Goal: Use online tool/utility: Utilize a website feature to perform a specific function

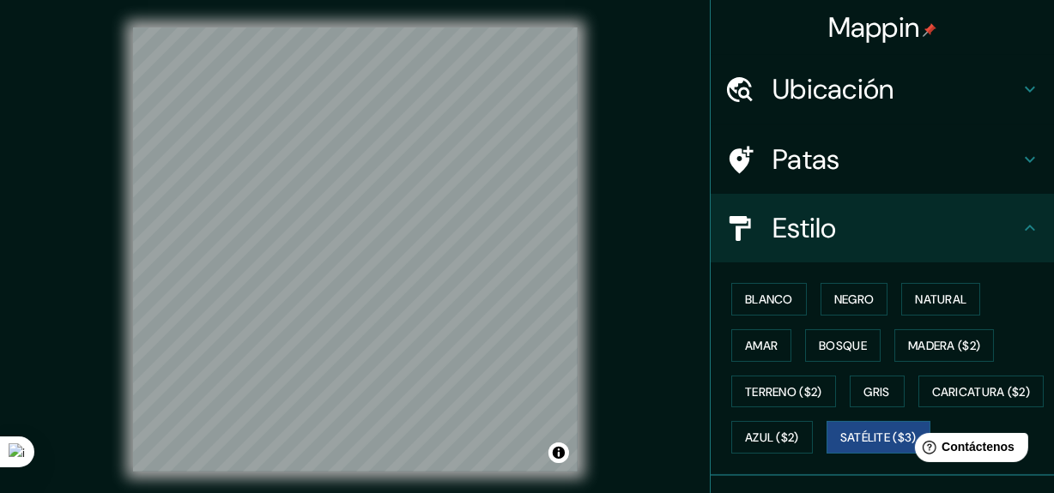
scroll to position [148, 0]
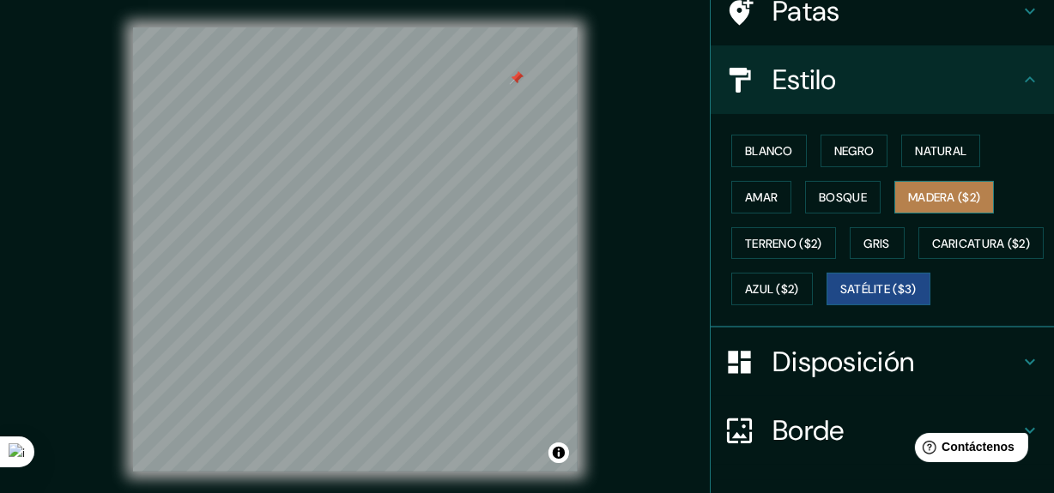
click at [938, 190] on font "Madera ($2)" at bounding box center [944, 197] width 72 height 15
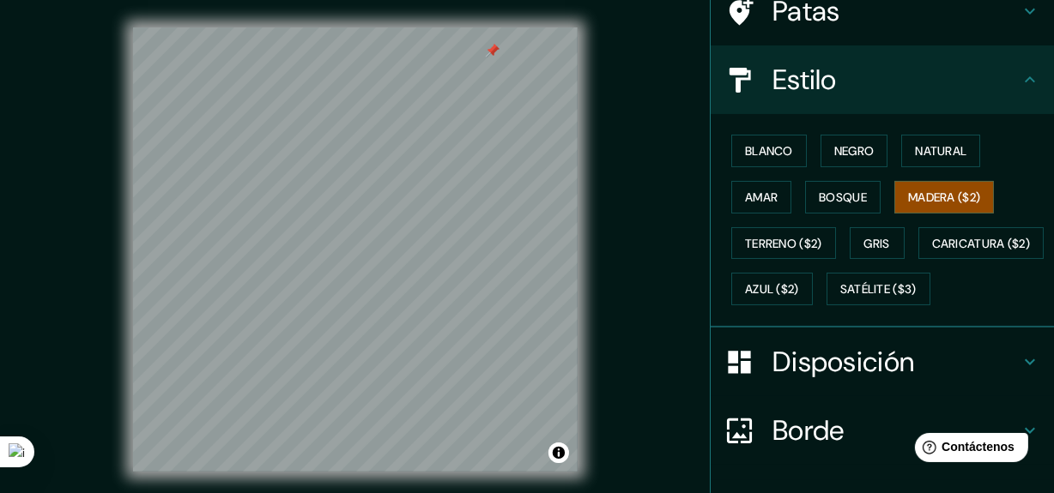
click at [815, 220] on div "Blanco Negro Natural Amar Bosque Madera ($2) Terreno ($2) Gris Caricatura ($2) …" at bounding box center [888, 220] width 329 height 184
click at [824, 208] on button "Bosque" at bounding box center [842, 197] width 75 height 33
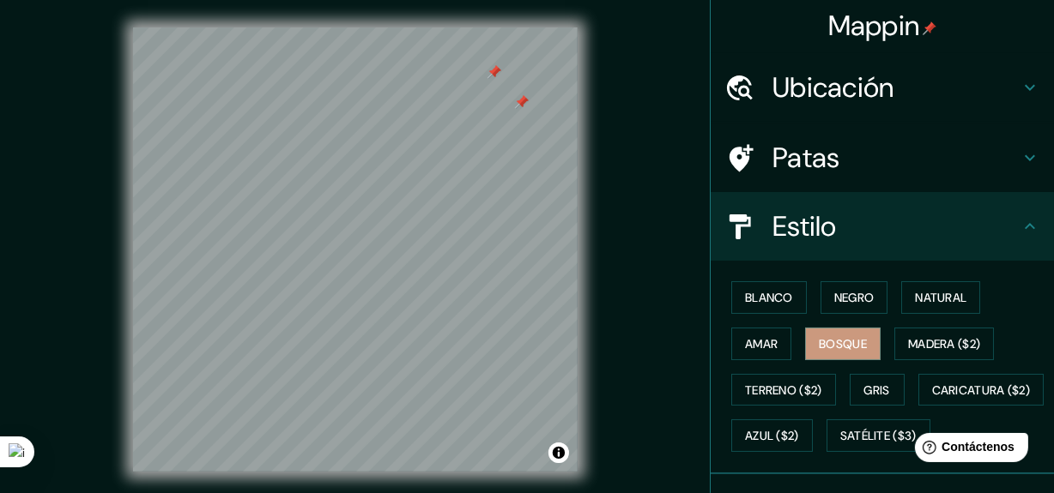
scroll to position [0, 0]
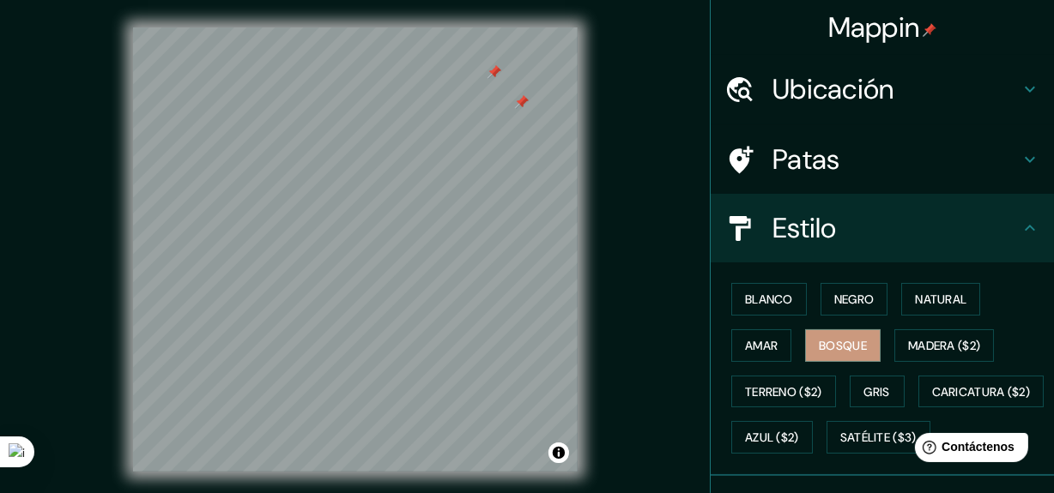
click at [934, 141] on div "Patas" at bounding box center [881, 159] width 343 height 69
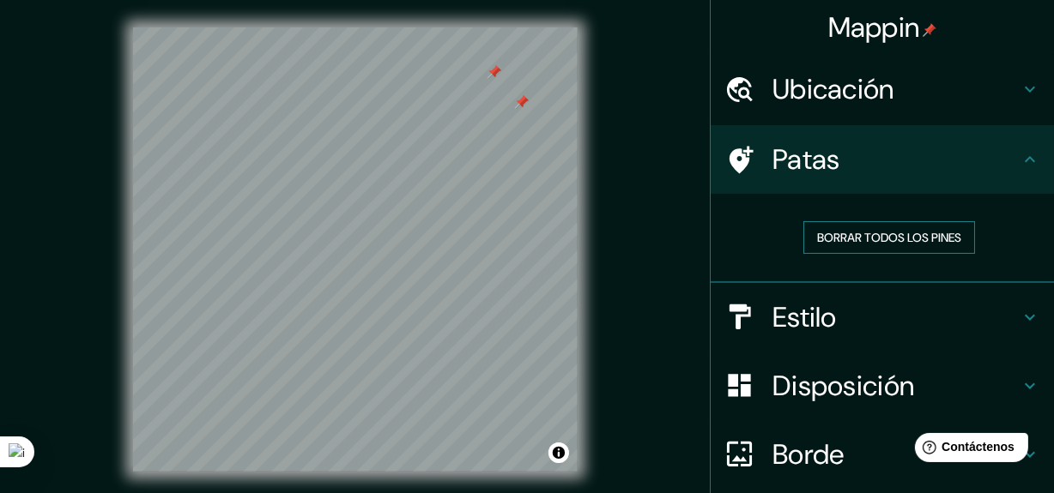
click at [901, 238] on font "Borrar todos los pines" at bounding box center [889, 237] width 144 height 15
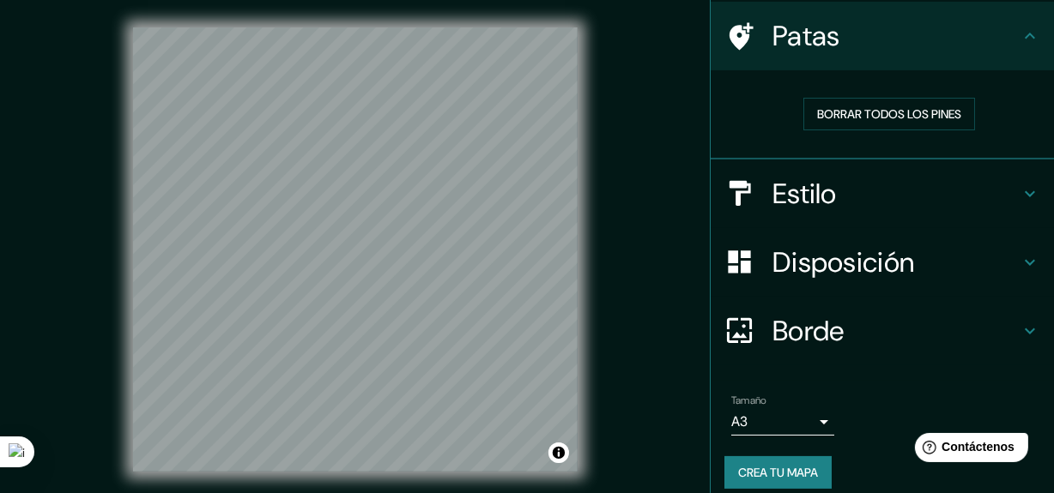
scroll to position [137, 0]
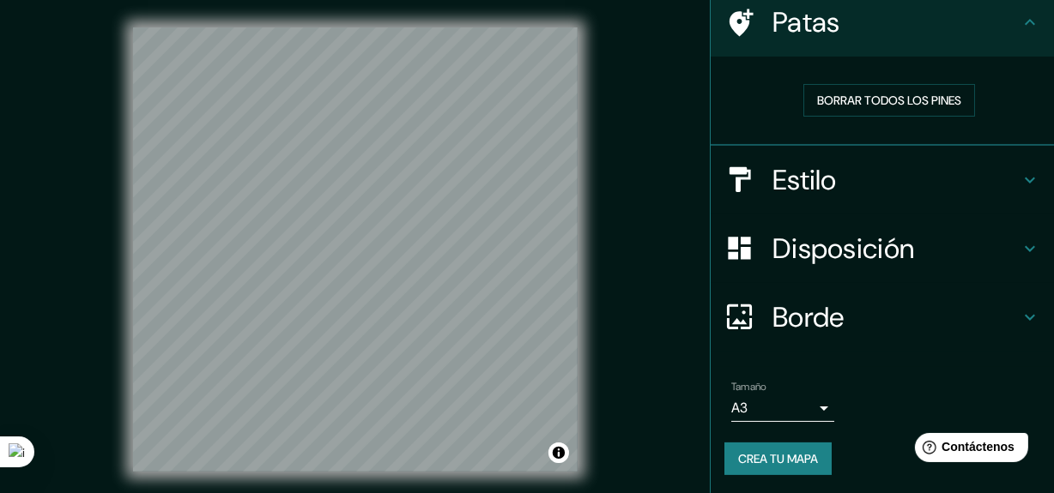
click at [911, 170] on h4 "Estilo" at bounding box center [895, 180] width 247 height 34
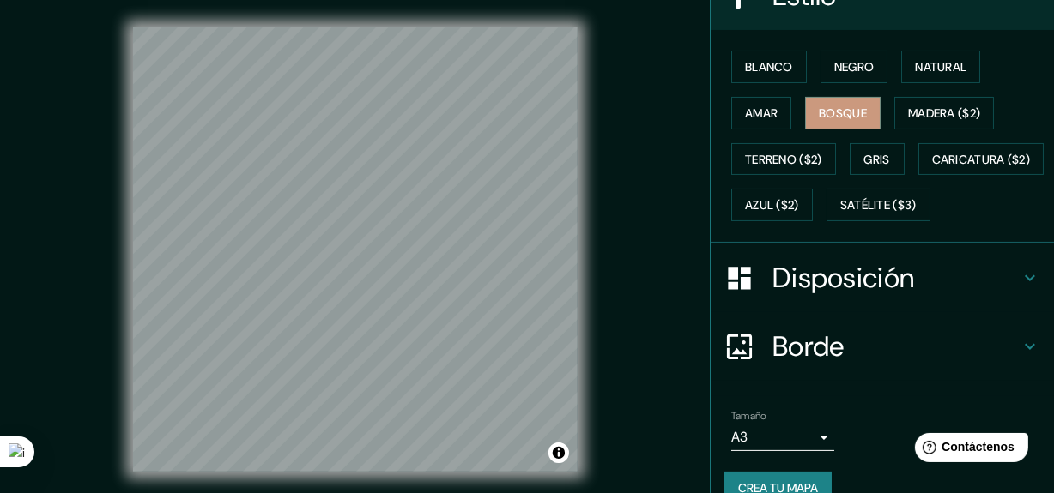
scroll to position [240, 0]
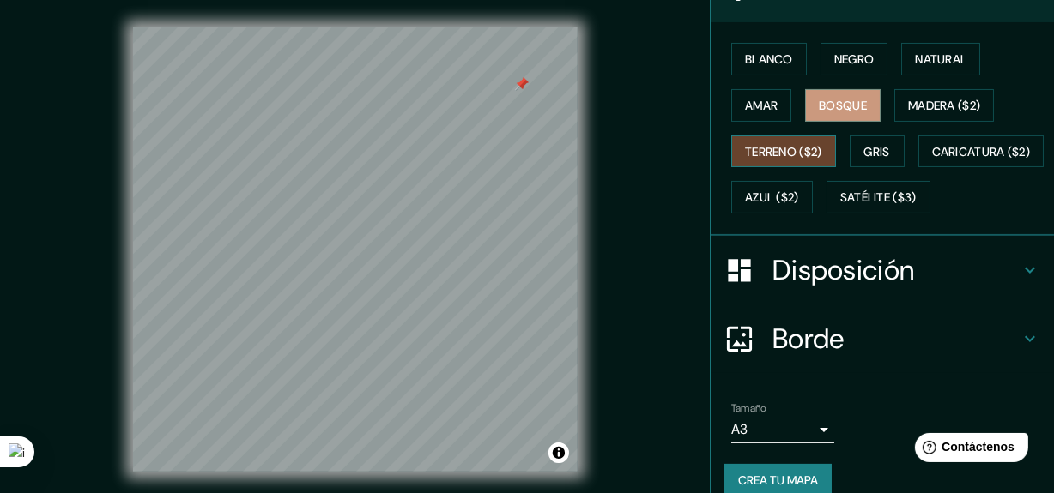
click at [754, 154] on font "Terreno ($2)" at bounding box center [783, 151] width 77 height 15
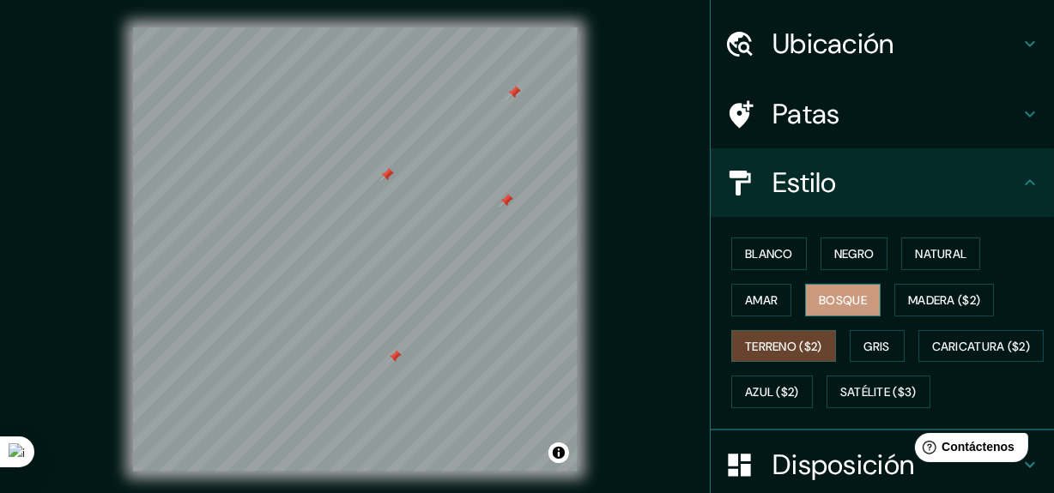
scroll to position [0, 0]
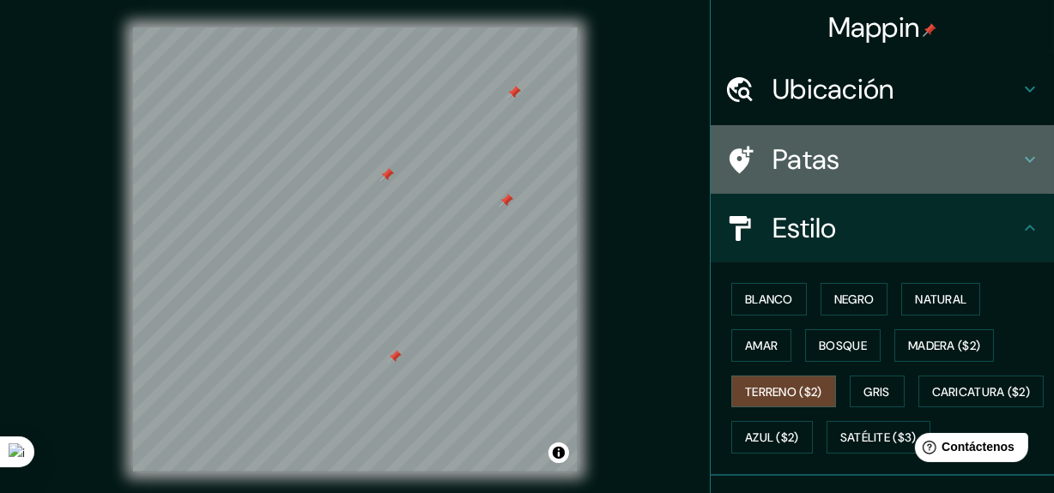
click at [897, 170] on h4 "Patas" at bounding box center [895, 159] width 247 height 34
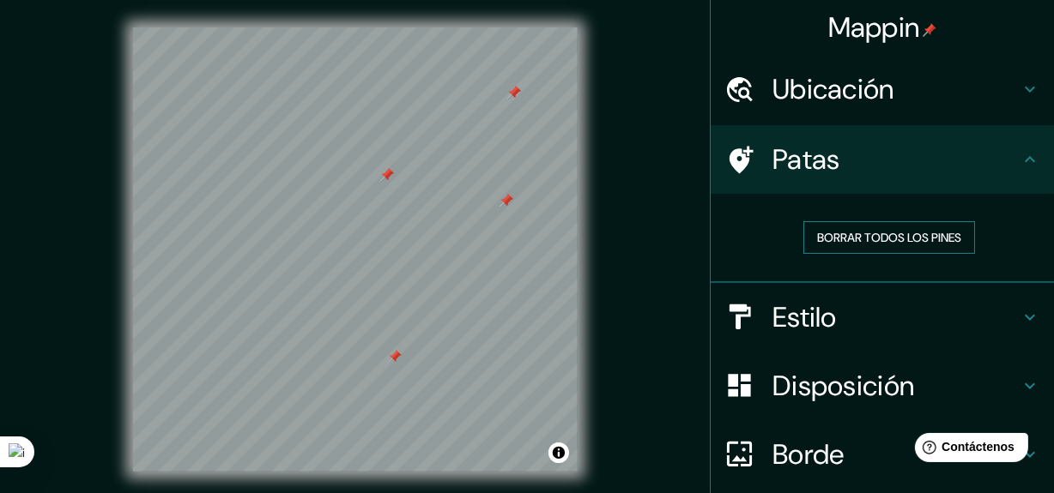
click at [893, 226] on font "Borrar todos los pines" at bounding box center [889, 237] width 144 height 22
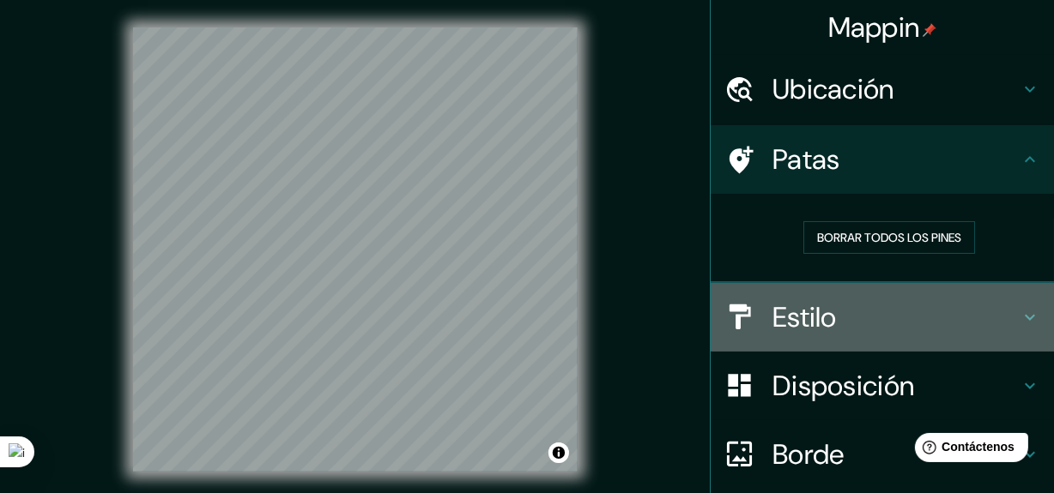
click at [795, 330] on font "Estilo" at bounding box center [804, 317] width 64 height 36
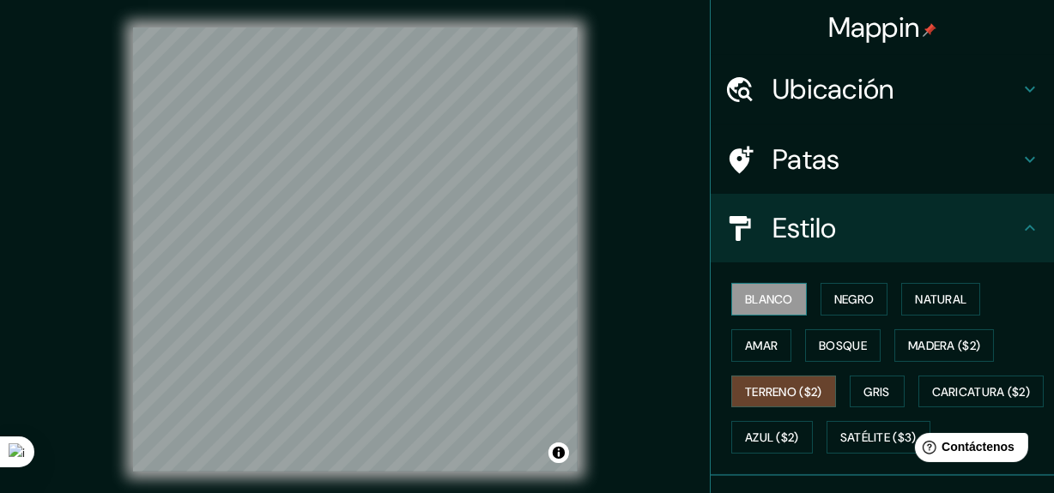
click at [762, 288] on font "Blanco" at bounding box center [769, 299] width 48 height 22
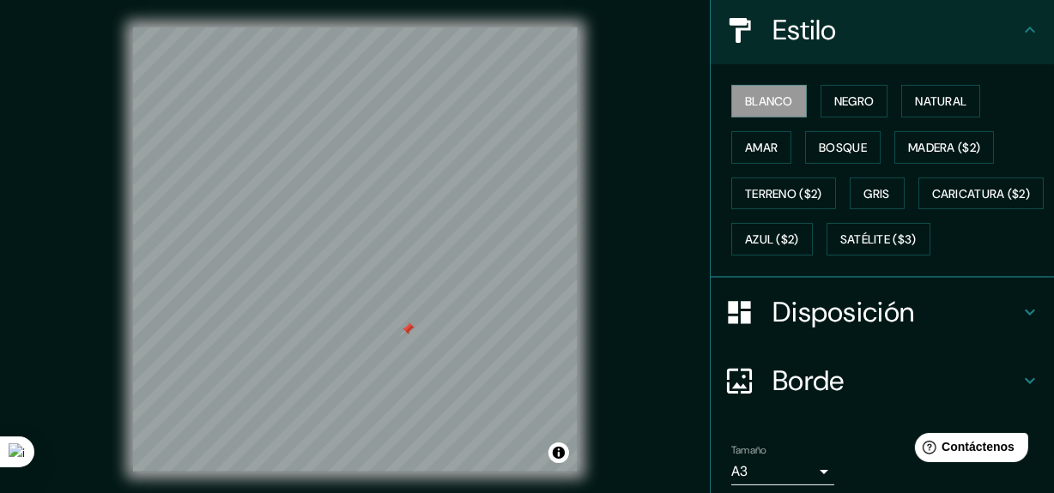
scroll to position [103, 0]
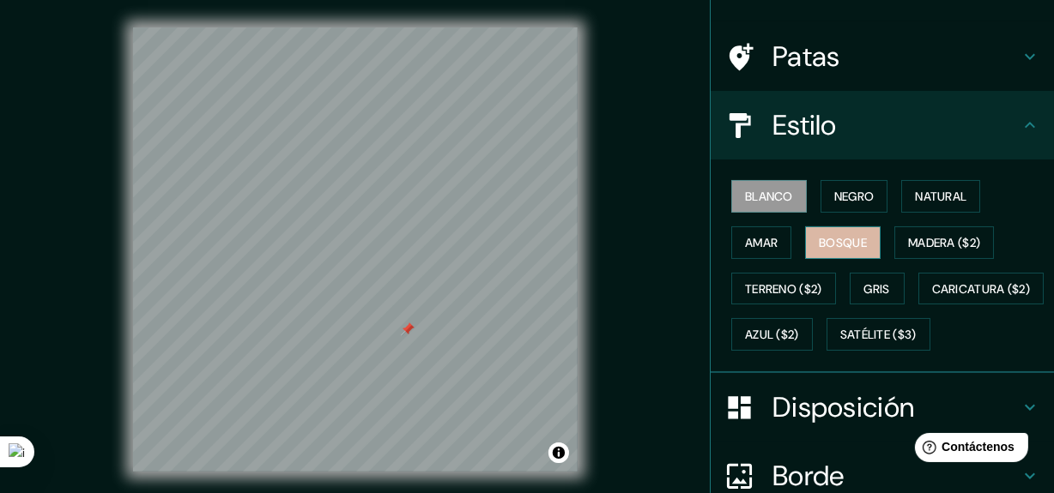
click at [842, 241] on font "Bosque" at bounding box center [842, 242] width 48 height 15
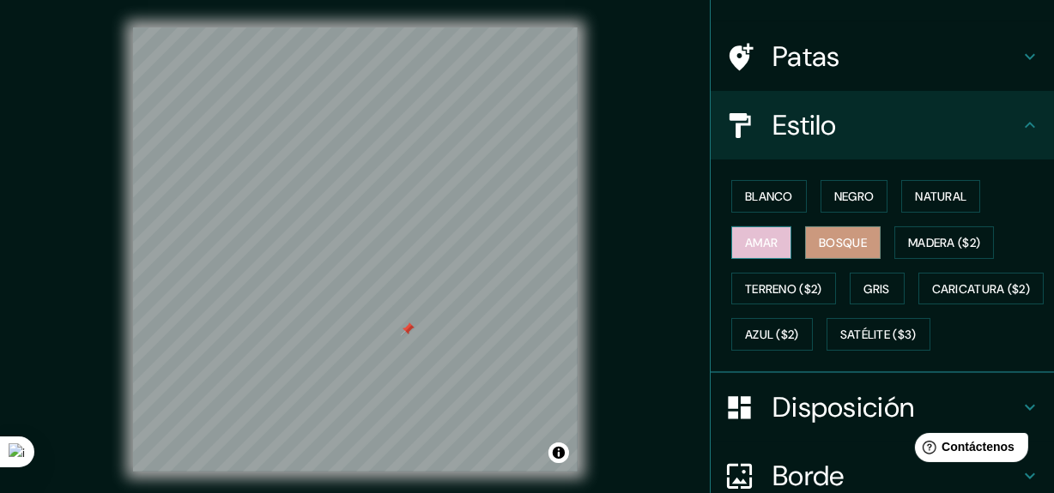
click at [764, 239] on font "Amar" at bounding box center [761, 242] width 33 height 15
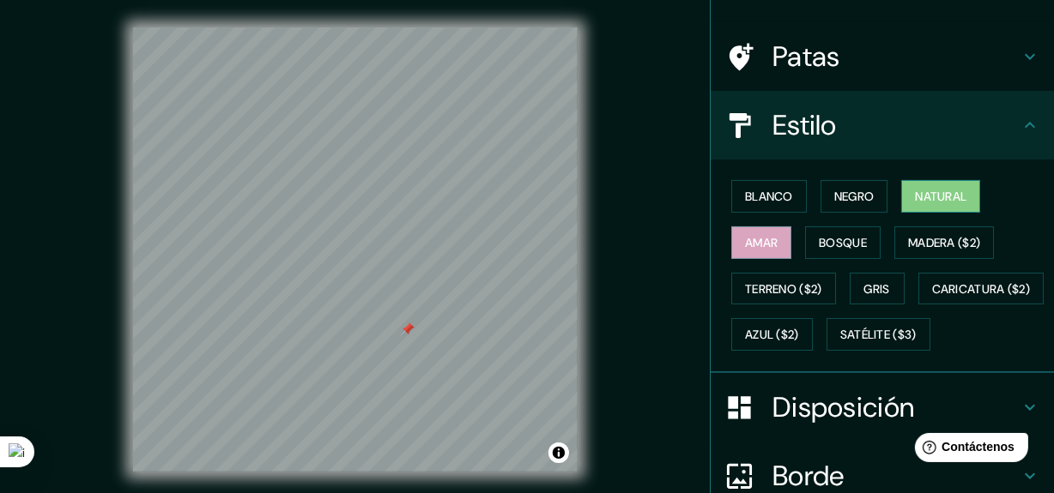
click at [918, 192] on font "Natural" at bounding box center [940, 196] width 51 height 15
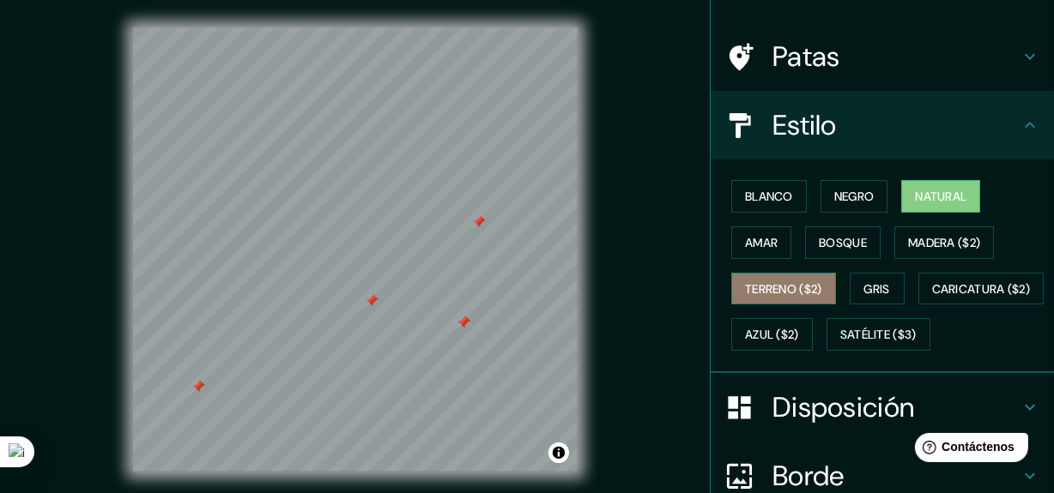
click at [745, 285] on font "Terreno ($2)" at bounding box center [783, 288] width 77 height 15
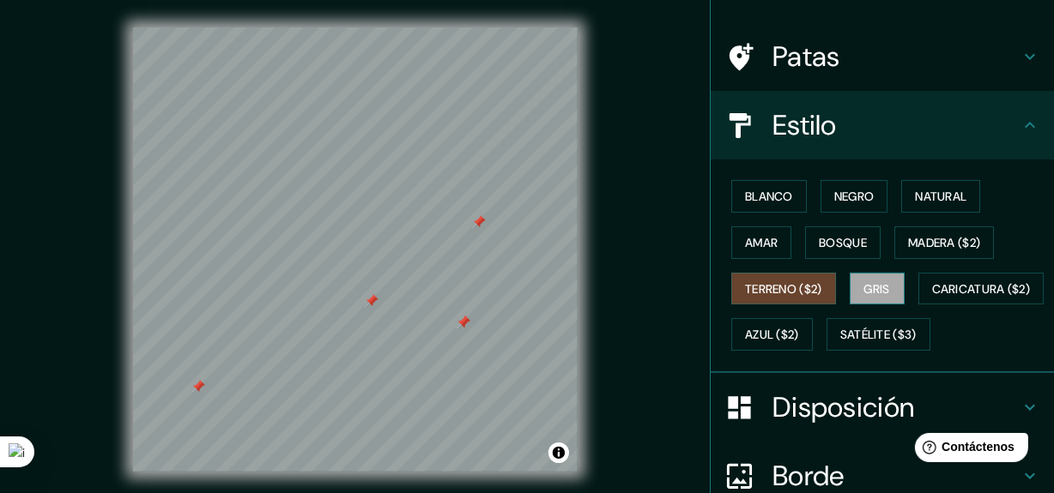
click at [851, 292] on button "Gris" at bounding box center [876, 289] width 55 height 33
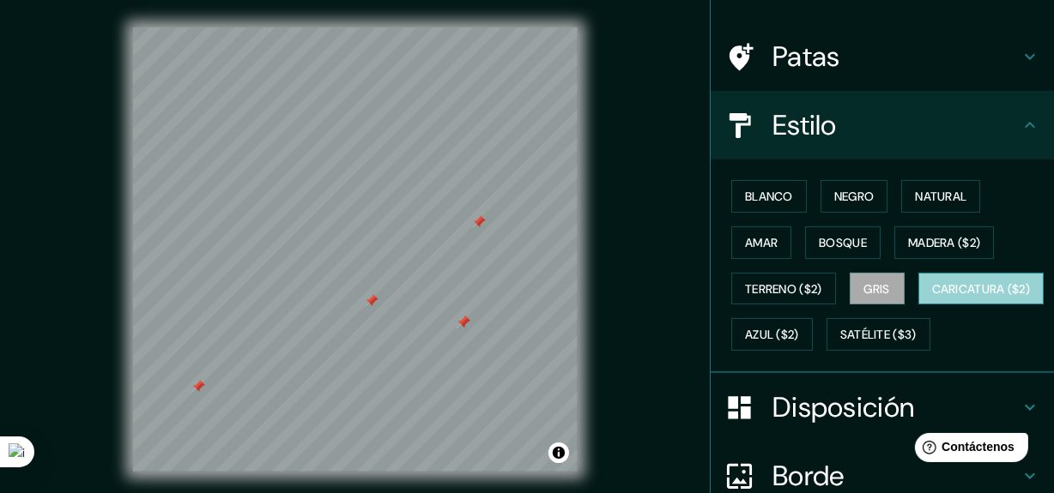
click at [932, 297] on font "Caricatura ($2)" at bounding box center [981, 288] width 99 height 15
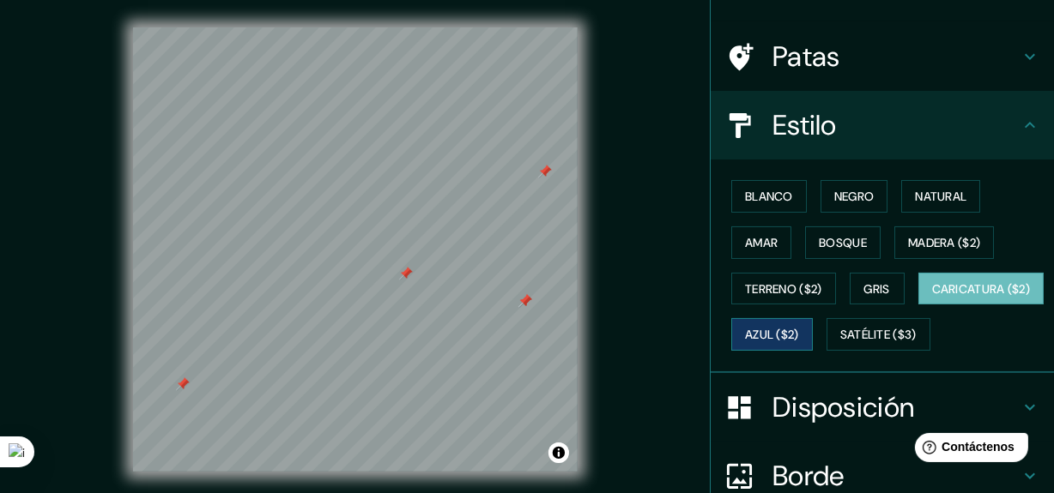
click at [799, 328] on font "Azul ($2)" at bounding box center [772, 335] width 54 height 15
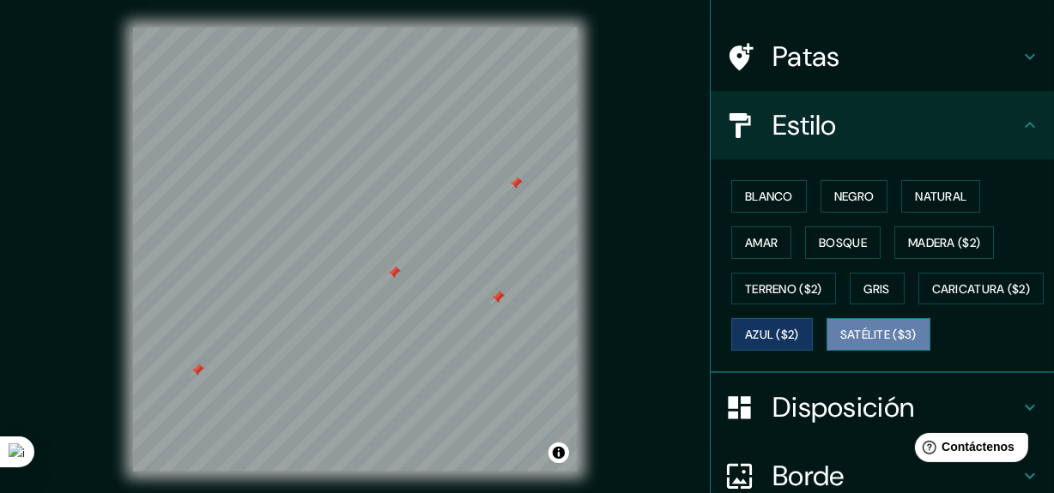
click at [840, 343] on font "Satélite ($3)" at bounding box center [878, 335] width 76 height 15
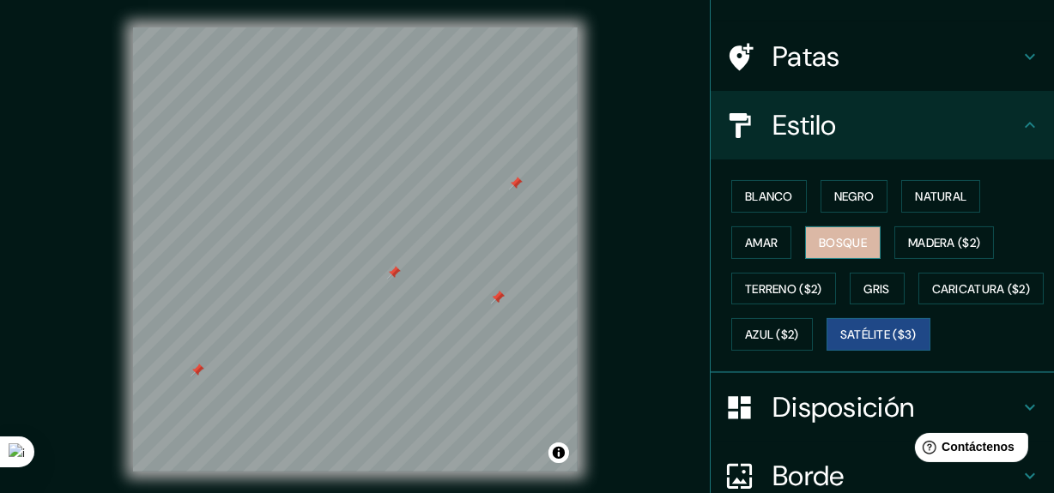
click at [818, 237] on font "Bosque" at bounding box center [842, 242] width 48 height 15
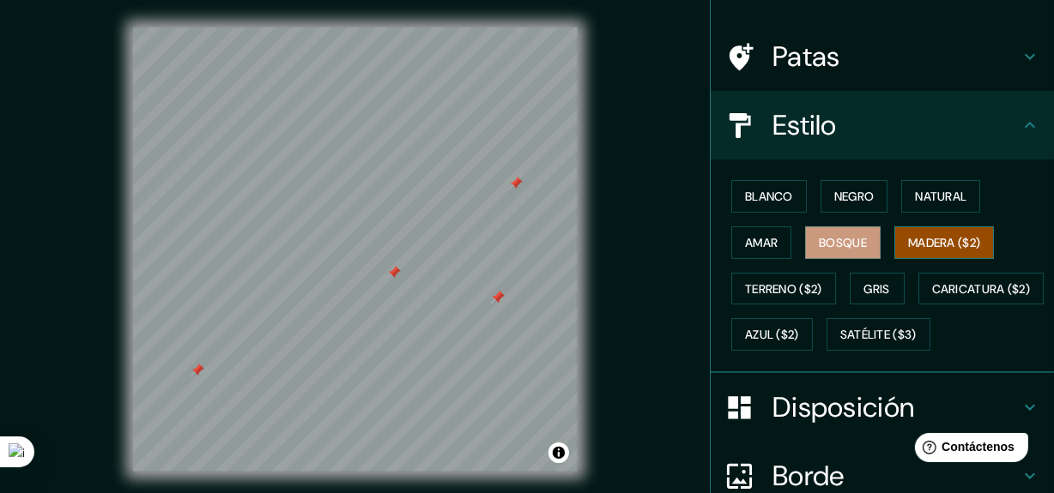
click at [894, 245] on button "Madera ($2)" at bounding box center [944, 242] width 100 height 33
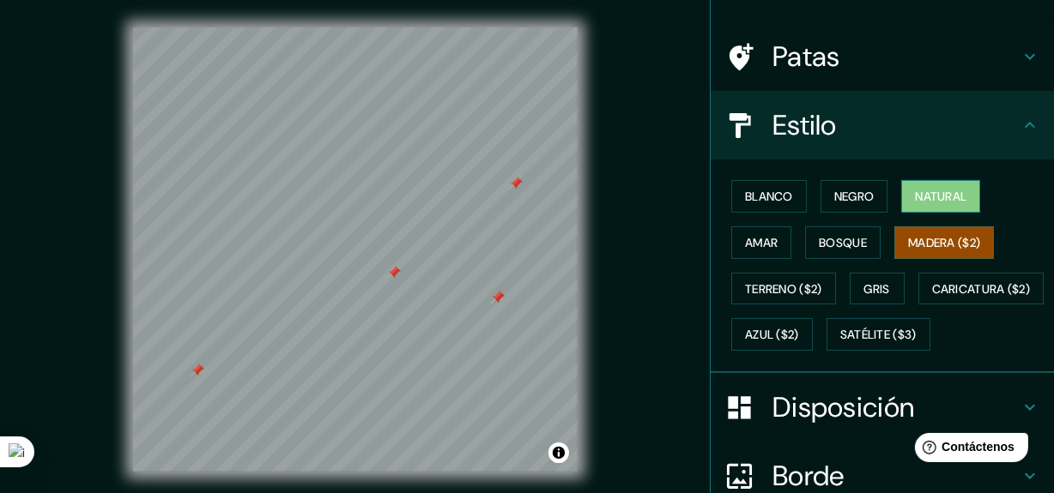
click at [915, 195] on font "Natural" at bounding box center [940, 196] width 51 height 15
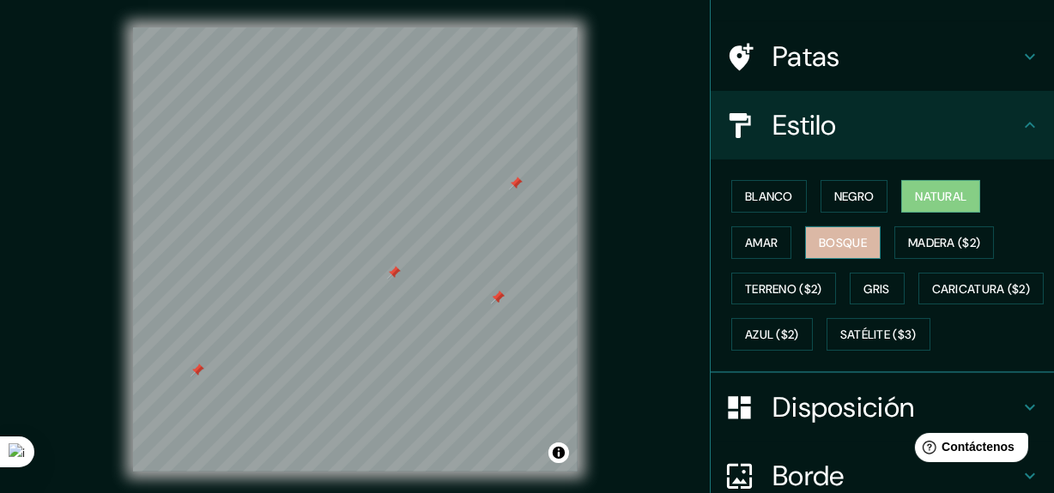
click at [820, 237] on font "Bosque" at bounding box center [842, 242] width 48 height 15
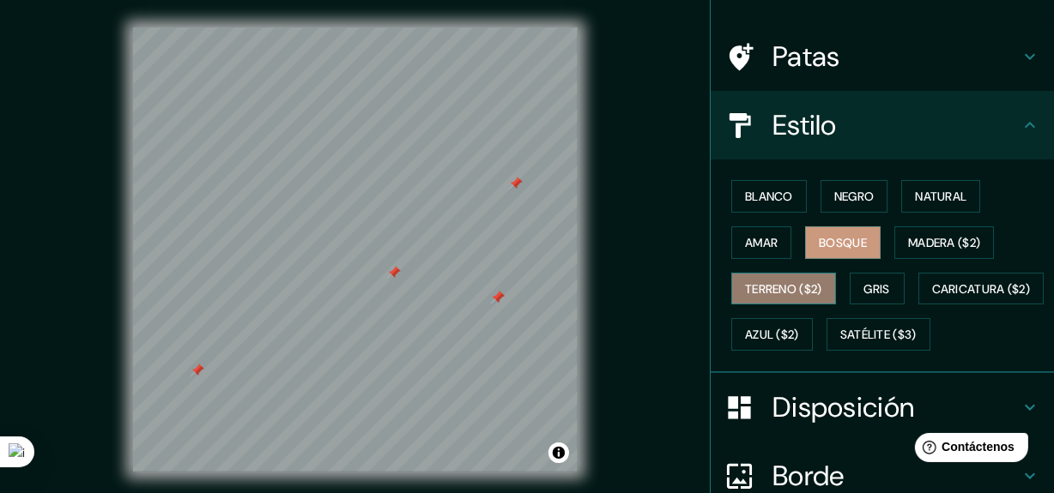
click at [800, 287] on font "Terreno ($2)" at bounding box center [783, 288] width 77 height 15
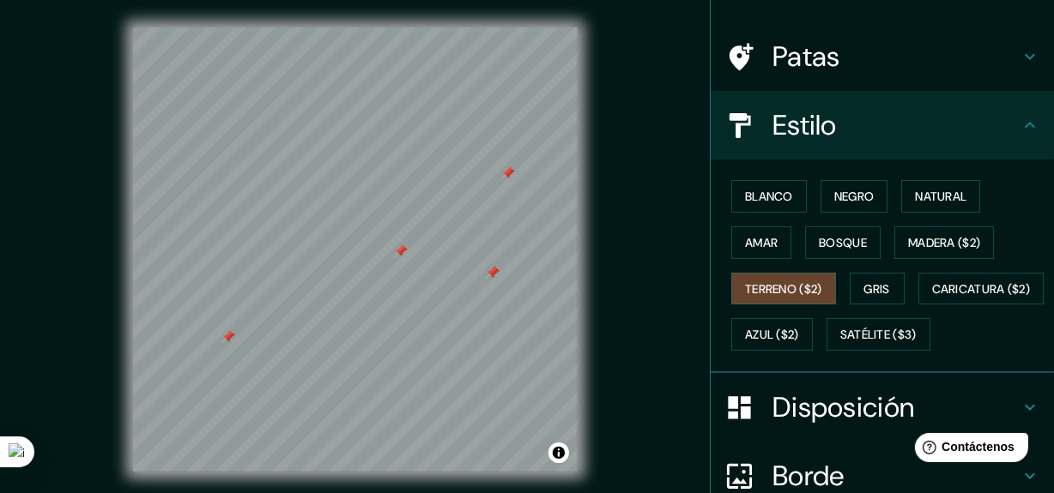
click at [969, 79] on div "Patas" at bounding box center [881, 56] width 343 height 69
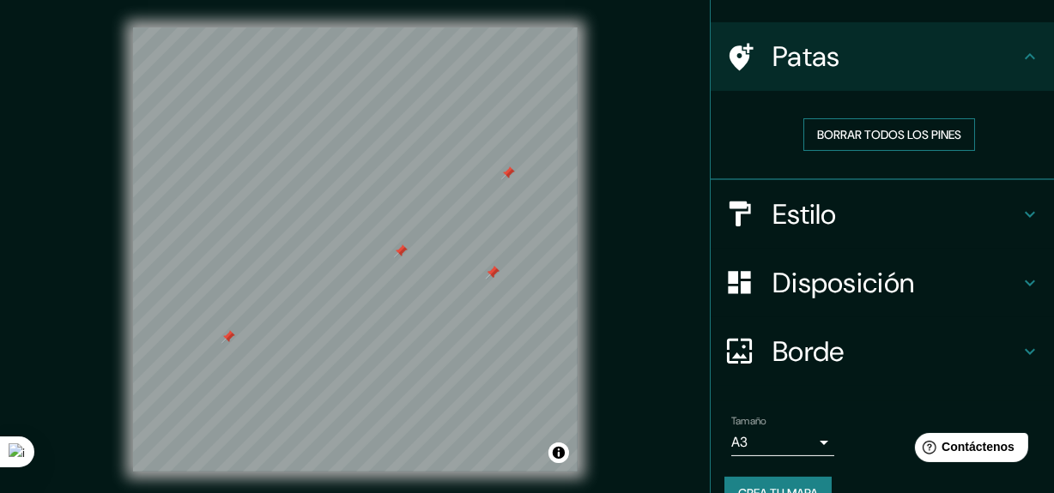
click at [909, 144] on button "Borrar todos los pines" at bounding box center [889, 134] width 172 height 33
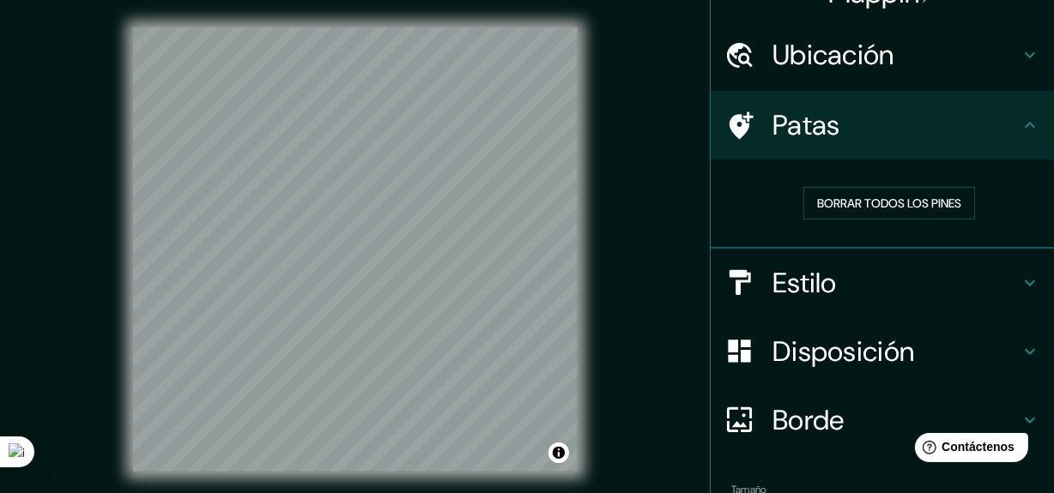
scroll to position [33, 0]
click at [873, 295] on h4 "Estilo" at bounding box center [895, 284] width 247 height 34
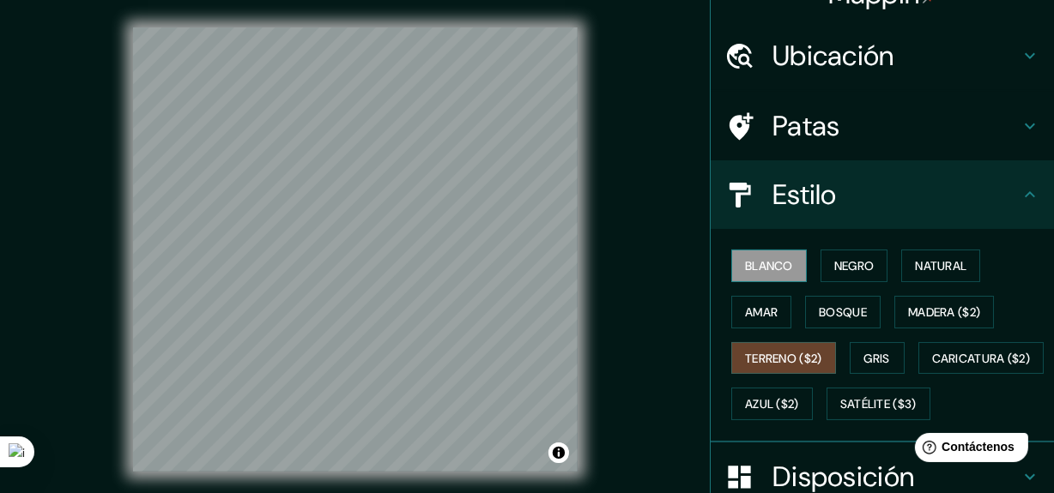
click at [765, 269] on font "Blanco" at bounding box center [769, 265] width 48 height 15
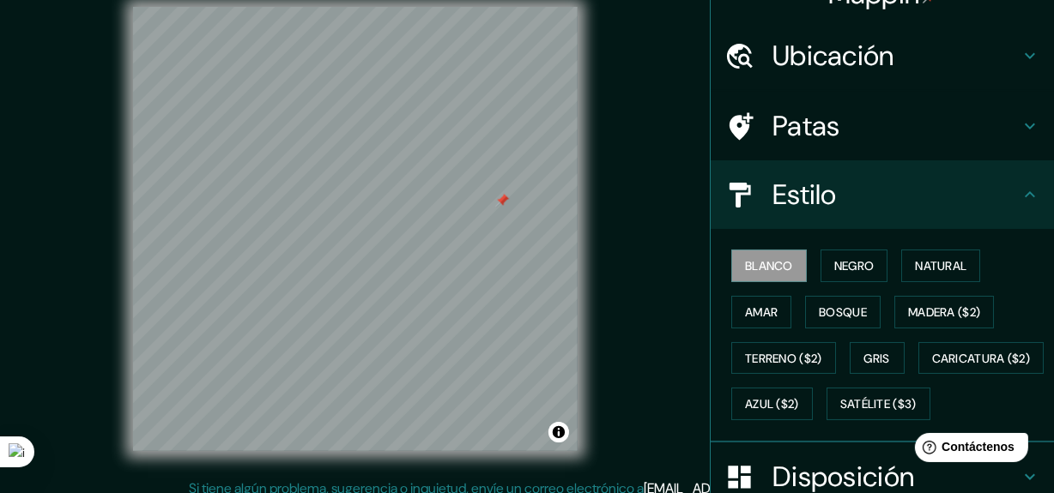
scroll to position [33, 0]
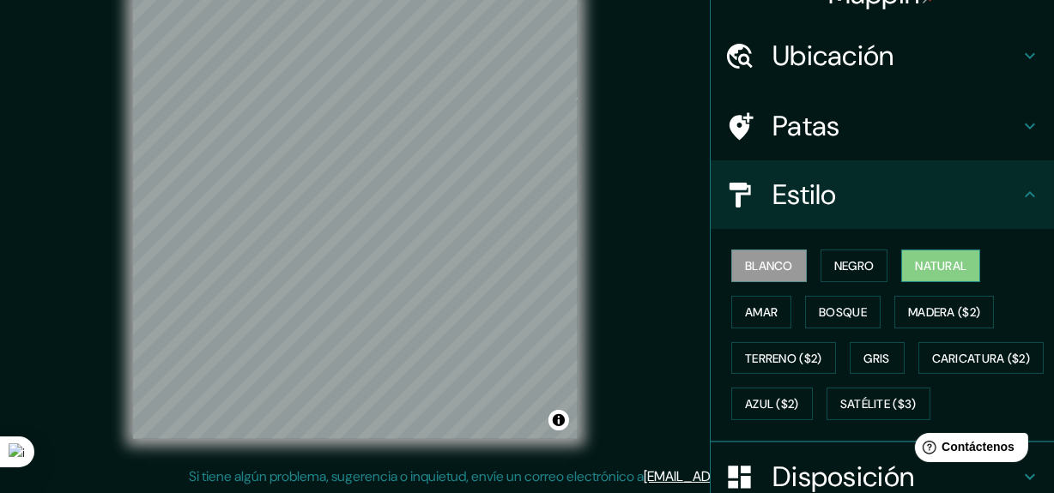
click at [915, 265] on font "Natural" at bounding box center [940, 265] width 51 height 15
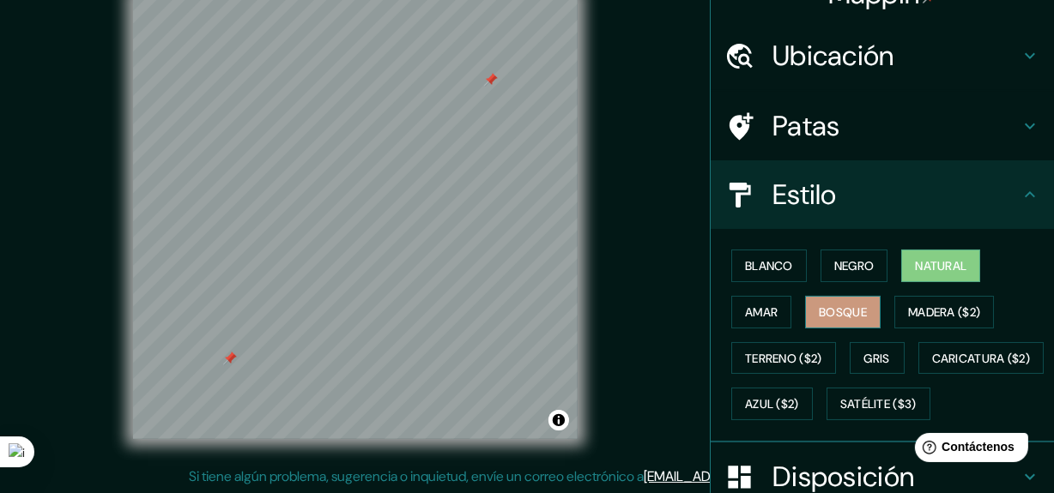
click at [834, 316] on font "Bosque" at bounding box center [842, 312] width 48 height 15
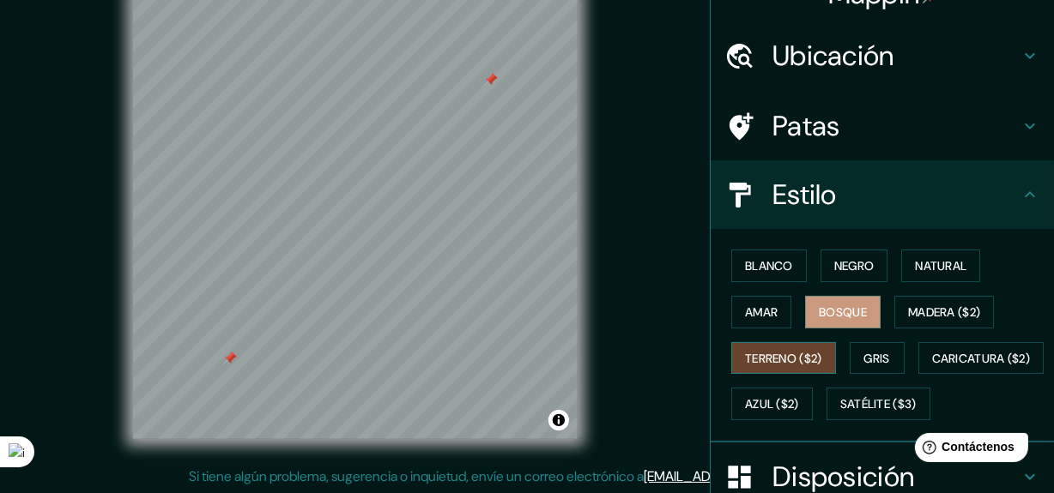
click at [797, 351] on font "Terreno ($2)" at bounding box center [783, 358] width 77 height 15
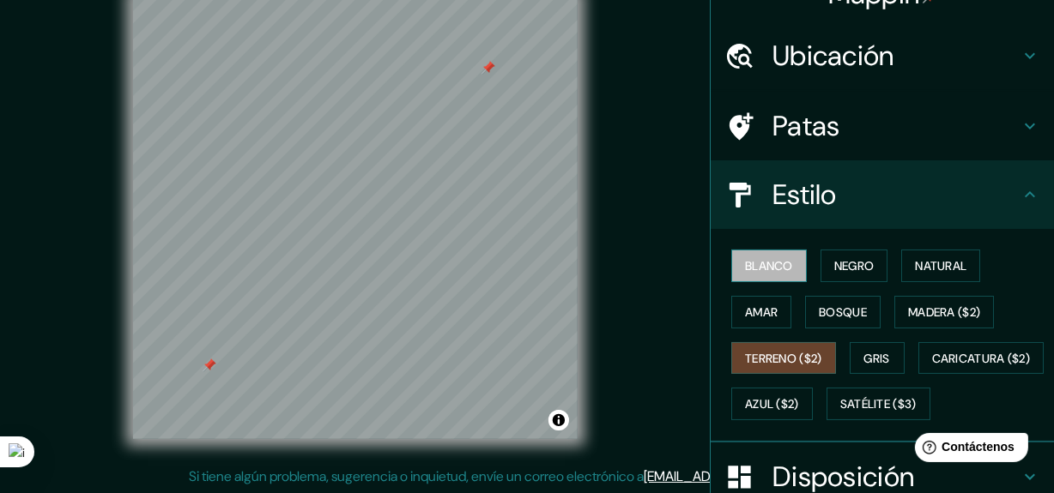
click at [764, 263] on font "Blanco" at bounding box center [769, 265] width 48 height 15
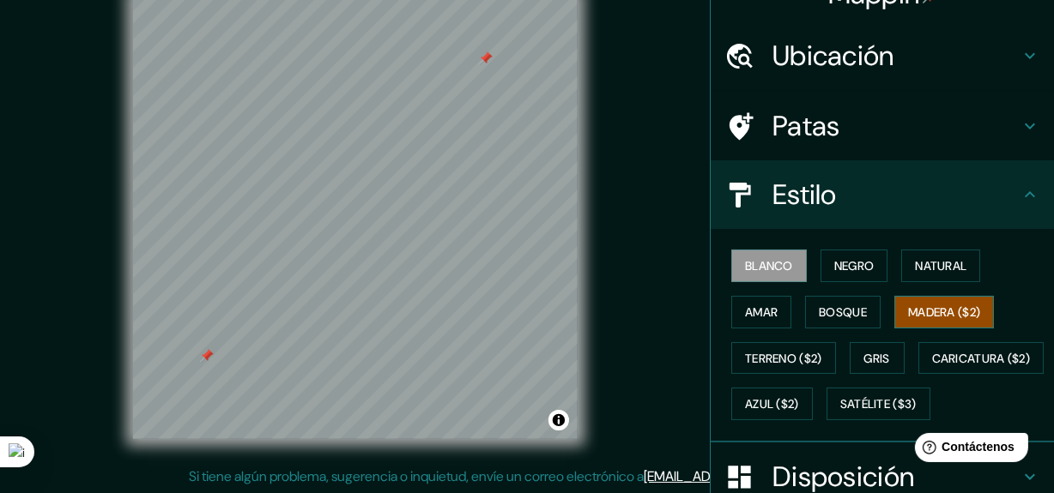
click at [897, 309] on button "Madera ($2)" at bounding box center [944, 312] width 100 height 33
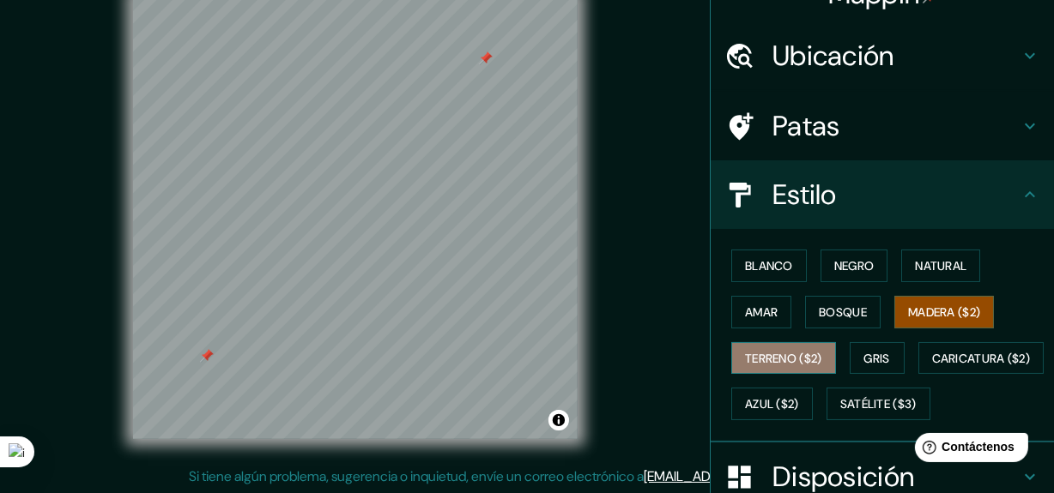
click at [815, 353] on button "Terreno ($2)" at bounding box center [783, 358] width 105 height 33
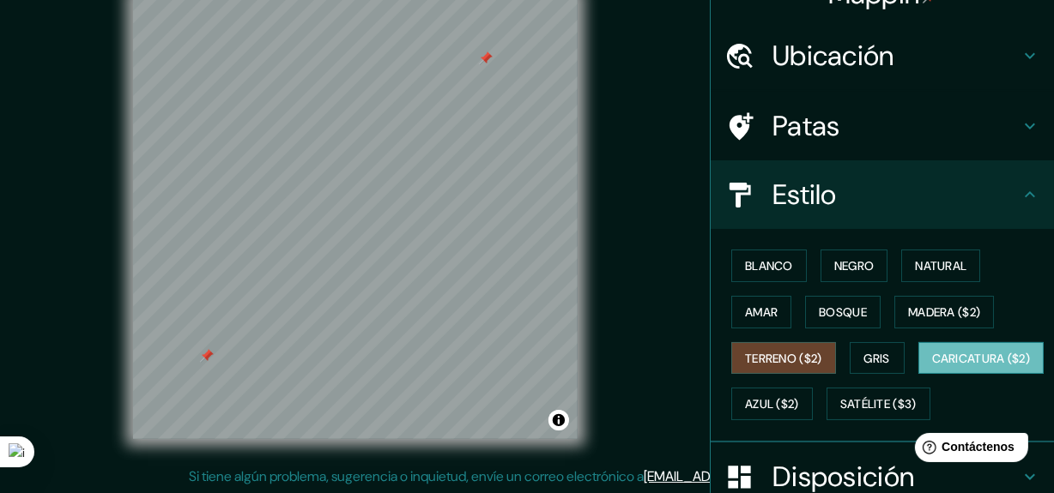
click at [932, 366] on font "Caricatura ($2)" at bounding box center [981, 358] width 99 height 15
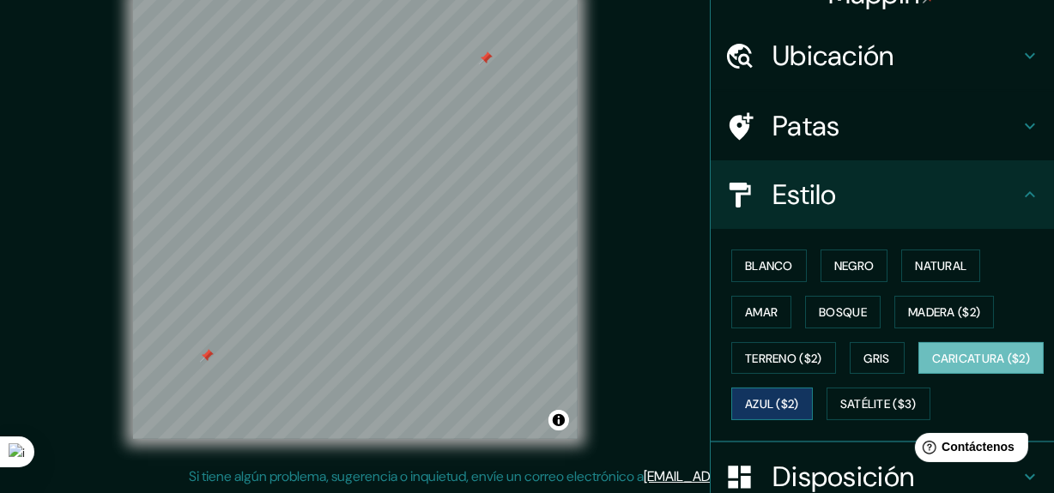
click at [799, 408] on font "Azul ($2)" at bounding box center [772, 404] width 54 height 15
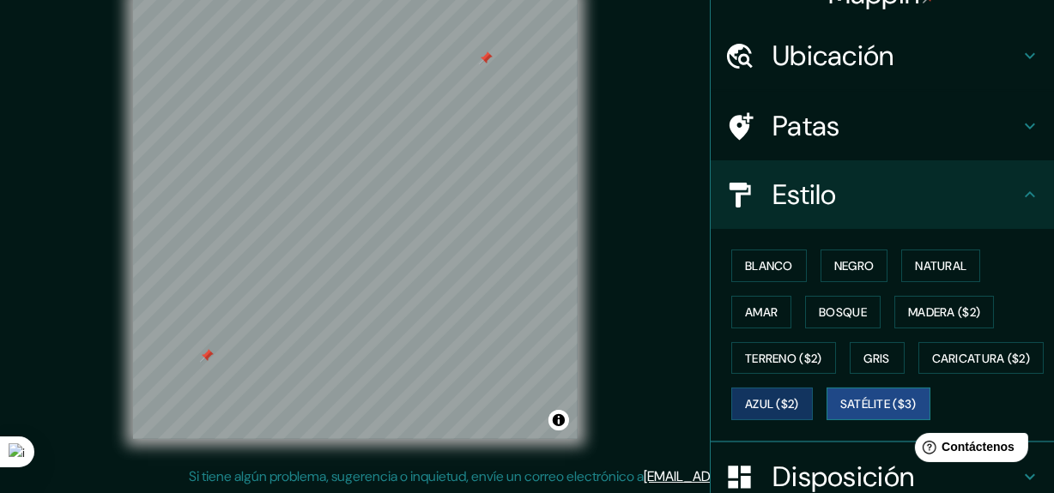
click at [826, 420] on button "Satélite ($3)" at bounding box center [878, 404] width 104 height 33
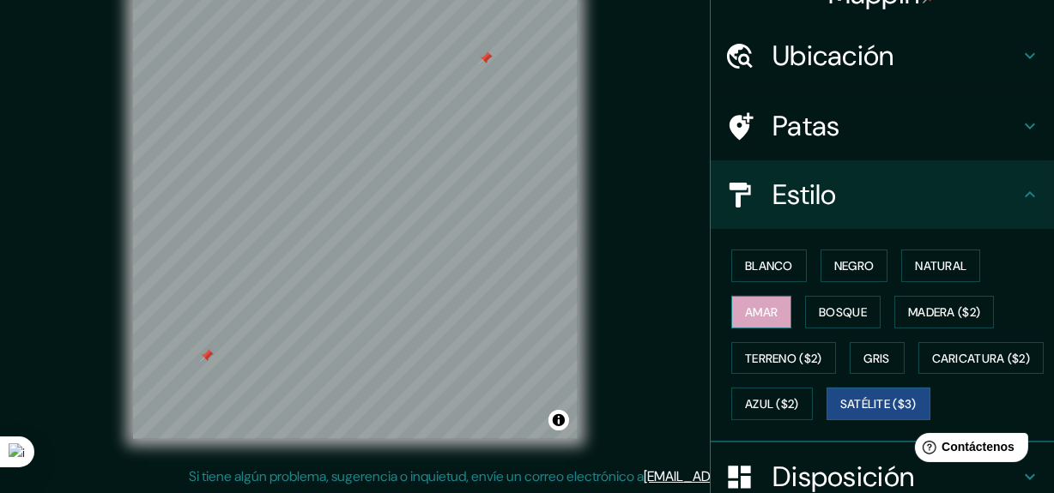
click at [770, 310] on button "Amar" at bounding box center [761, 312] width 60 height 33
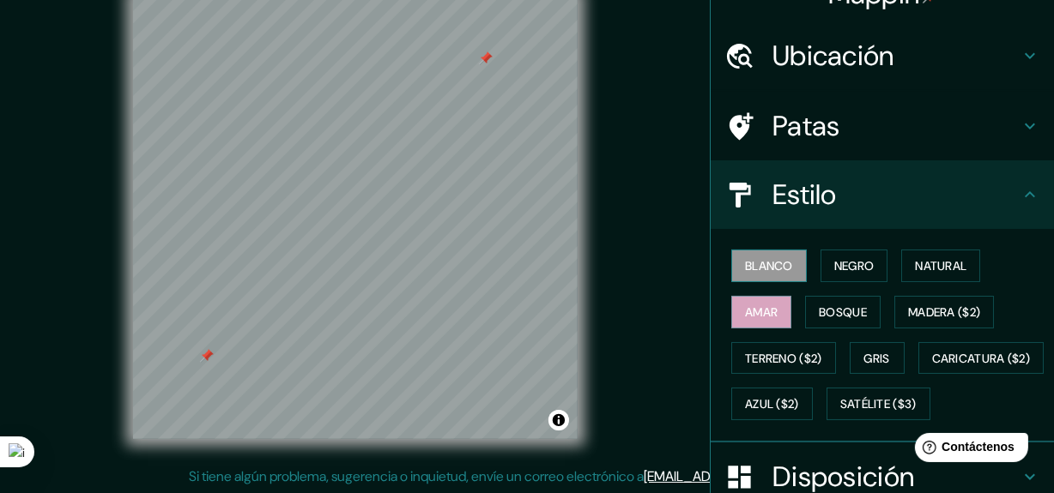
click at [791, 266] on button "Blanco" at bounding box center [768, 266] width 75 height 33
click at [823, 261] on button "Negro" at bounding box center [854, 266] width 68 height 33
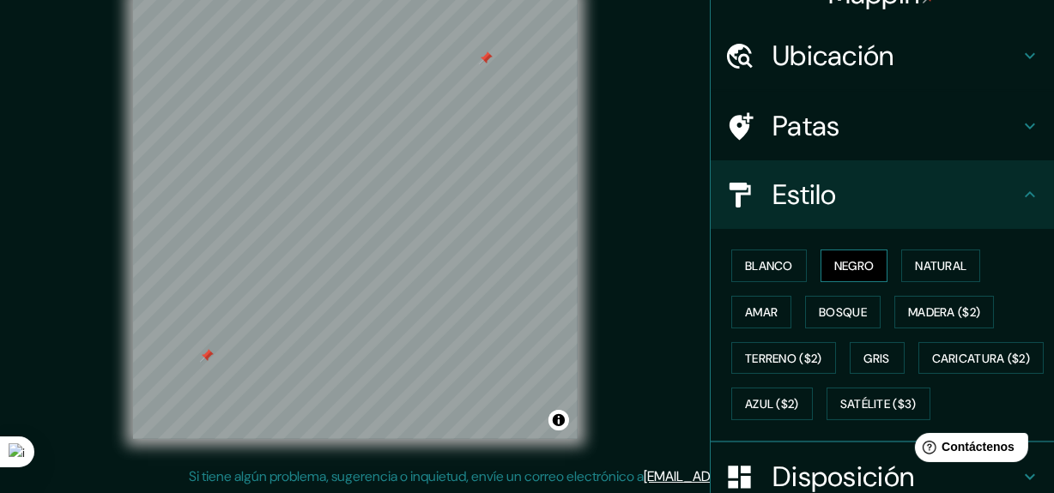
click at [870, 257] on button "Negro" at bounding box center [854, 266] width 68 height 33
click at [915, 269] on font "Natural" at bounding box center [940, 265] width 51 height 15
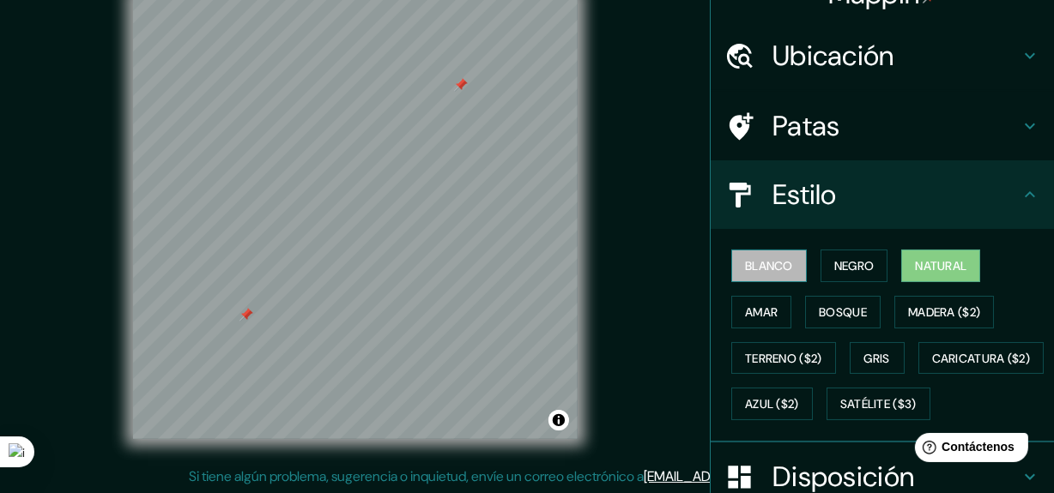
click at [784, 263] on button "Blanco" at bounding box center [768, 266] width 75 height 33
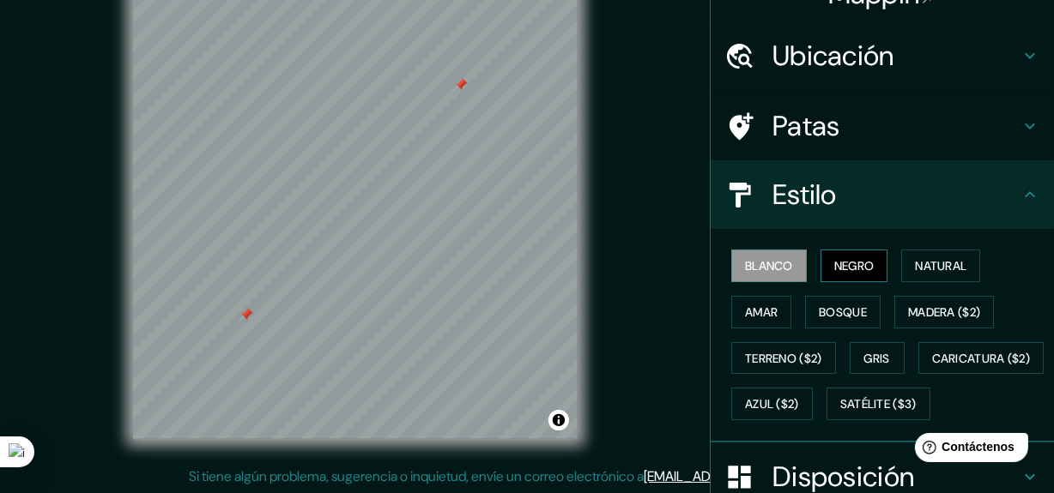
click at [834, 269] on font "Negro" at bounding box center [854, 265] width 40 height 15
click at [752, 305] on font "Amar" at bounding box center [761, 312] width 33 height 15
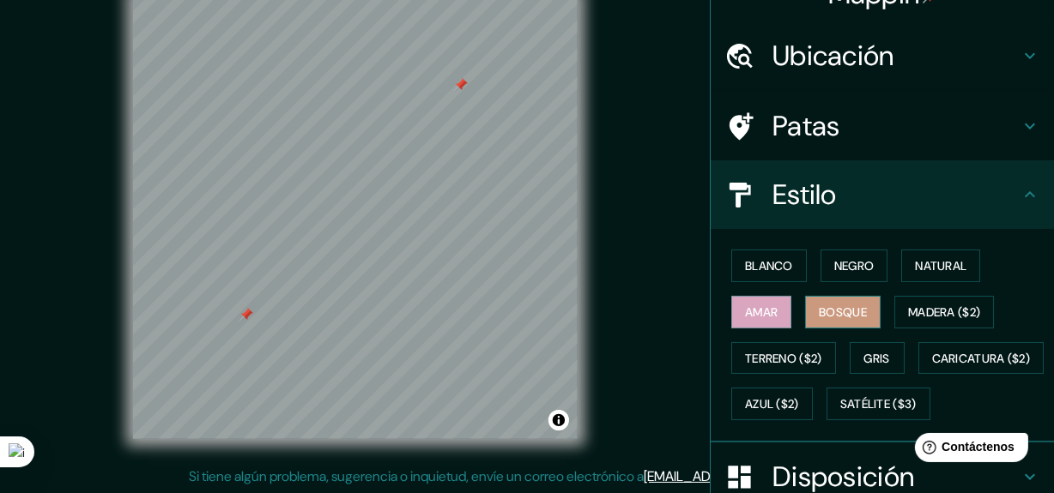
click at [821, 305] on font "Bosque" at bounding box center [842, 312] width 48 height 15
click at [864, 343] on button "Gris" at bounding box center [876, 358] width 55 height 33
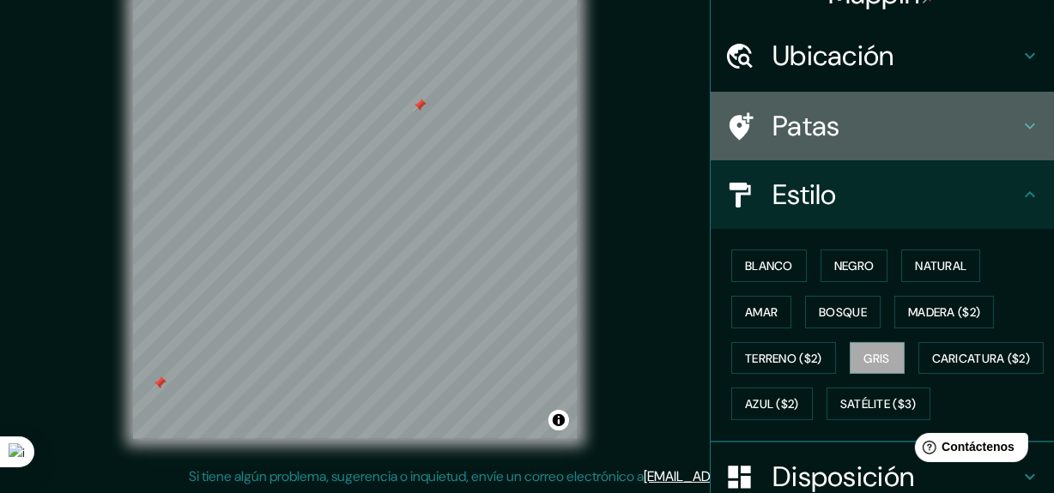
click at [897, 106] on div "Patas" at bounding box center [881, 126] width 343 height 69
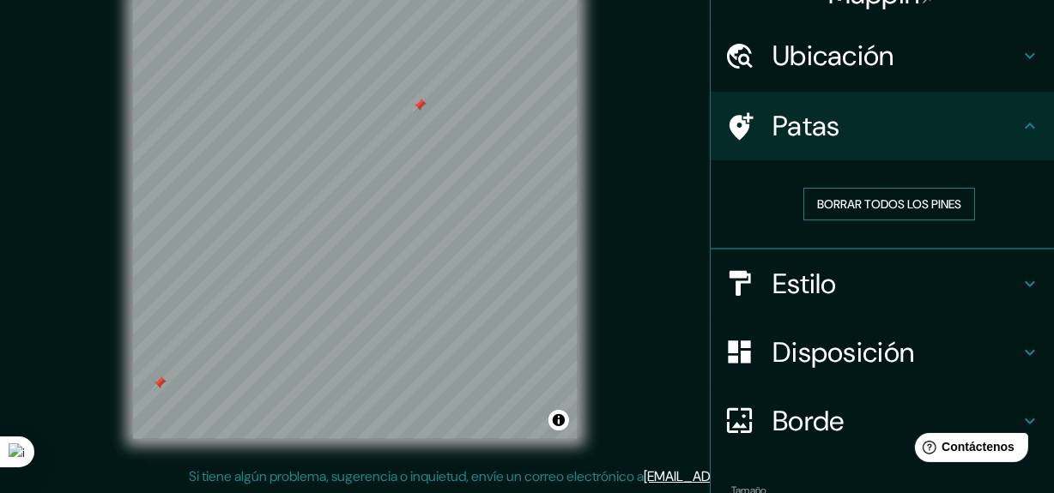
click at [897, 208] on font "Borrar todos los pines" at bounding box center [889, 203] width 144 height 15
click at [857, 281] on h4 "Estilo" at bounding box center [895, 284] width 247 height 34
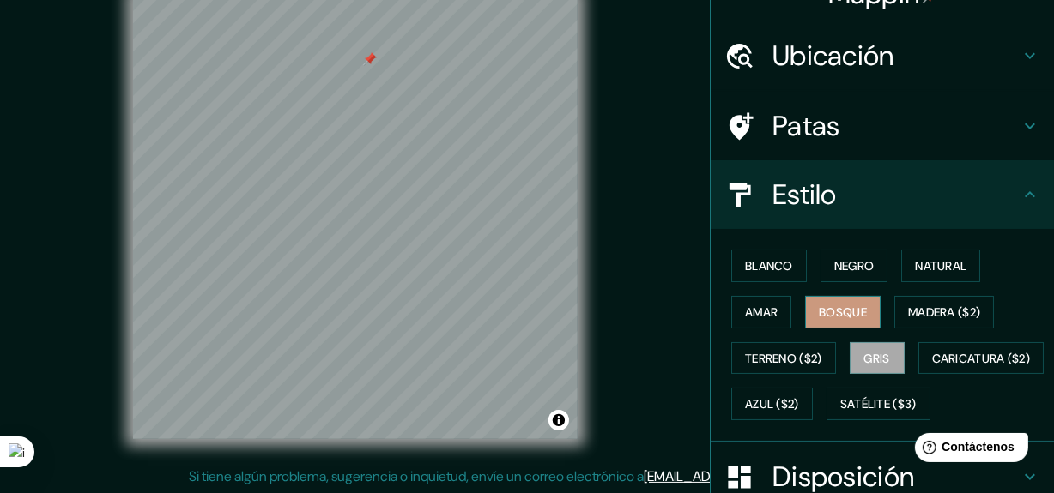
click at [827, 306] on font "Bosque" at bounding box center [842, 312] width 48 height 15
click at [932, 269] on font "Natural" at bounding box center [940, 265] width 51 height 15
